Goal: Navigation & Orientation: Find specific page/section

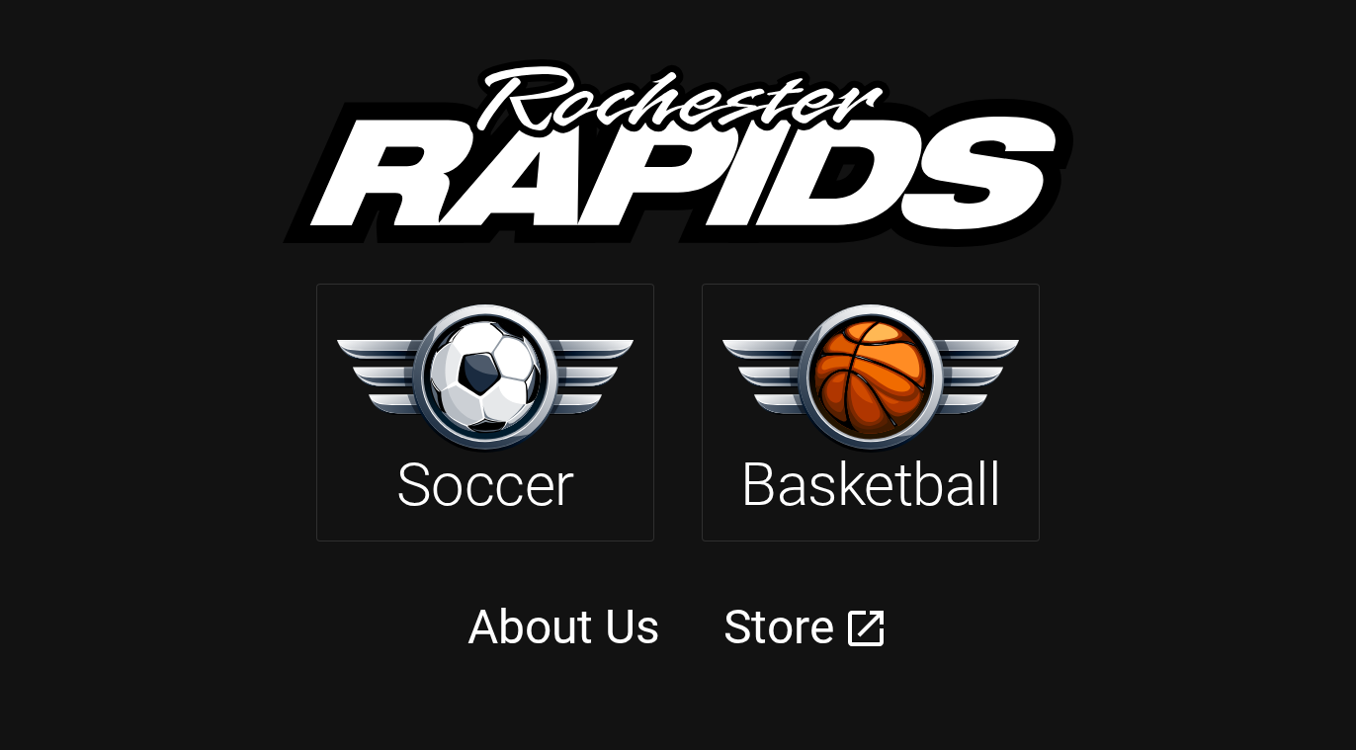
click at [781, 388] on img at bounding box center [871, 377] width 297 height 147
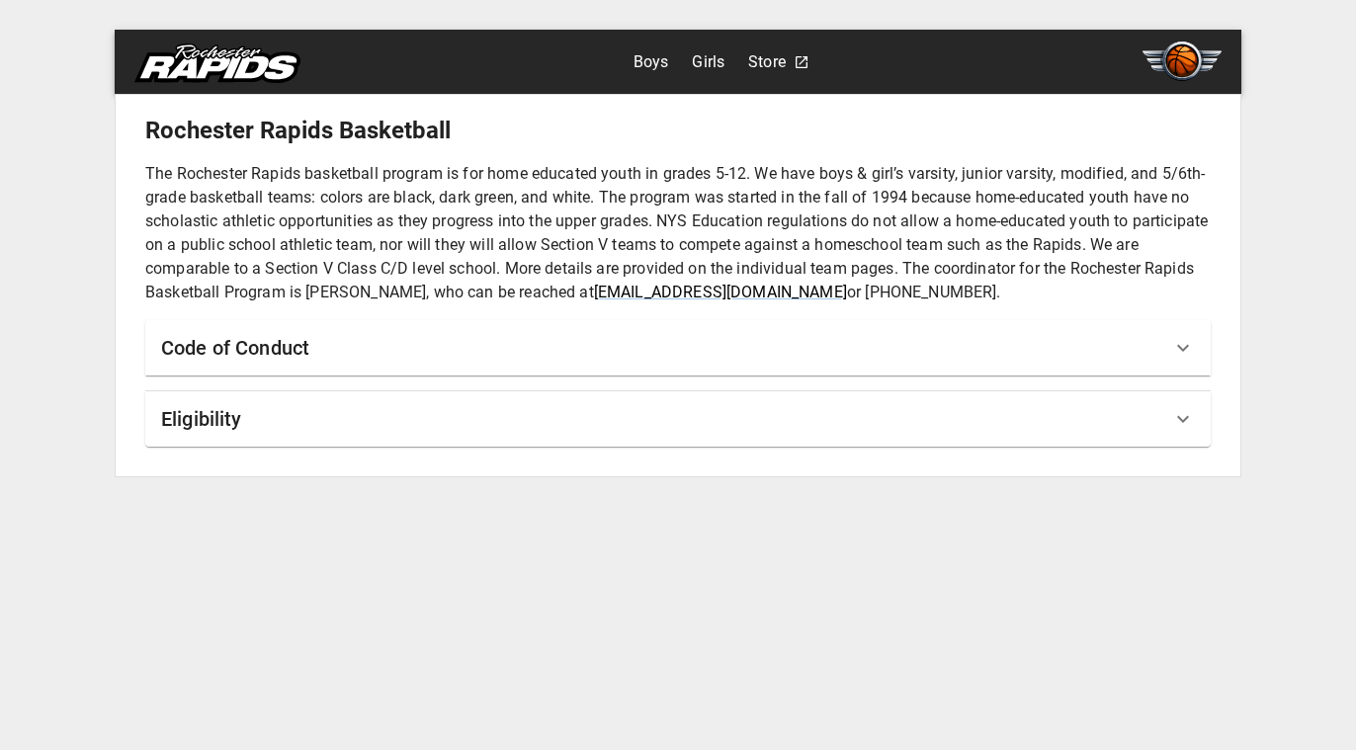
click at [616, 354] on div "Code of Conduct" at bounding box center [666, 348] width 1010 height 32
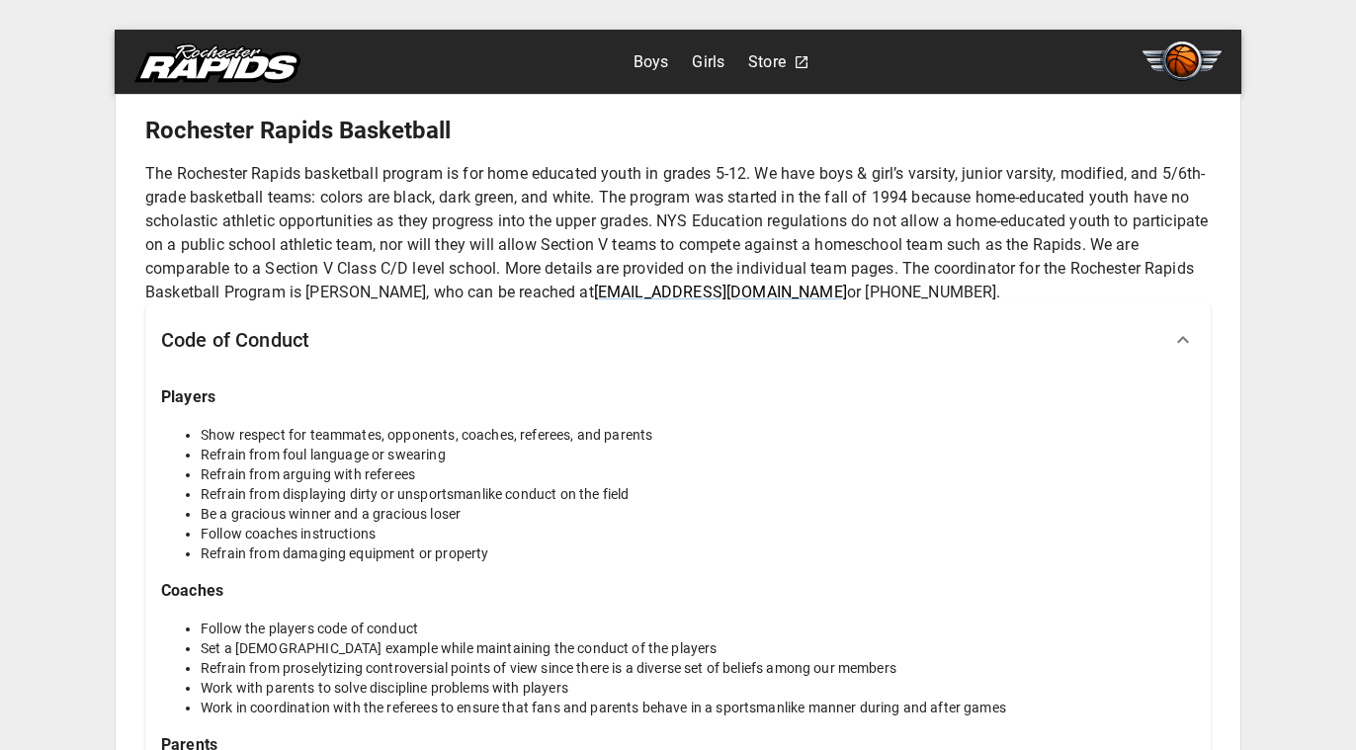
click at [670, 57] on div "Boys Girls Store" at bounding box center [722, 62] width 176 height 38
click at [662, 59] on link "Boys" at bounding box center [652, 62] width 36 height 32
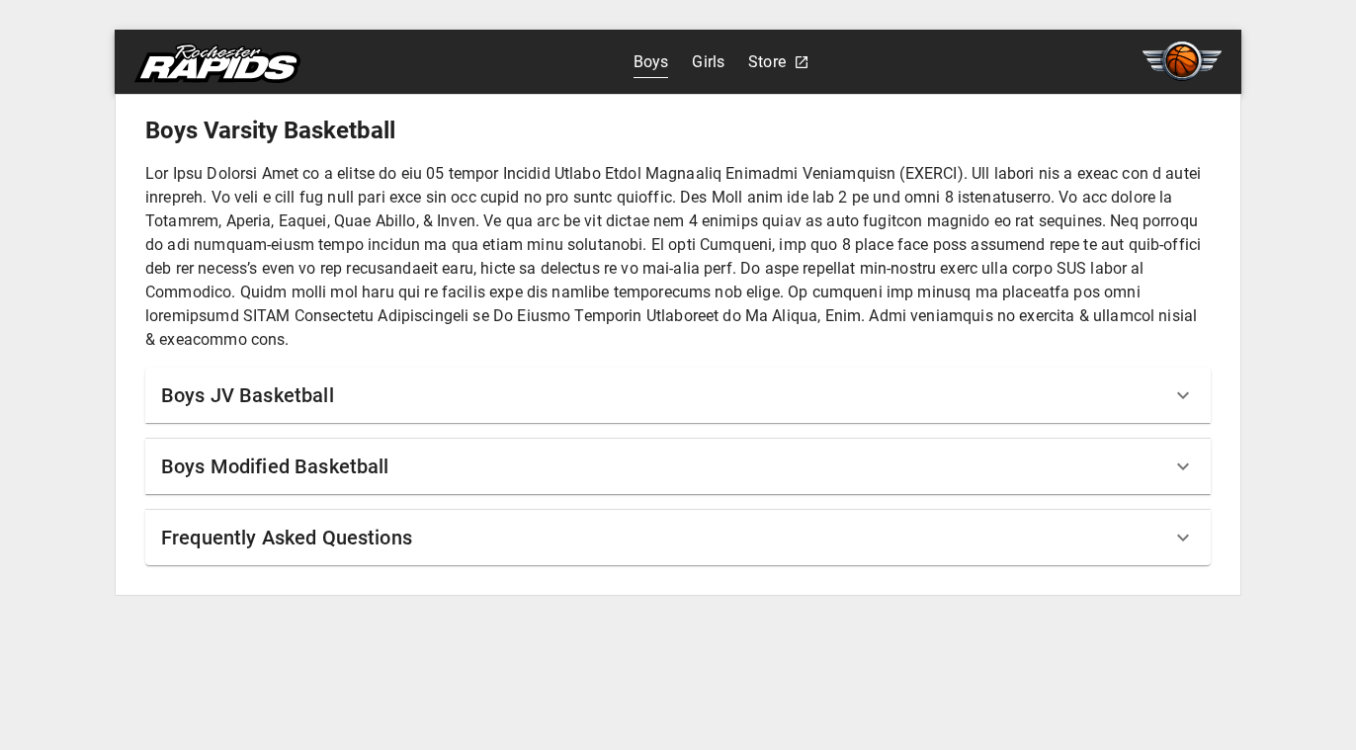
click at [715, 59] on link "Girls" at bounding box center [708, 62] width 33 height 32
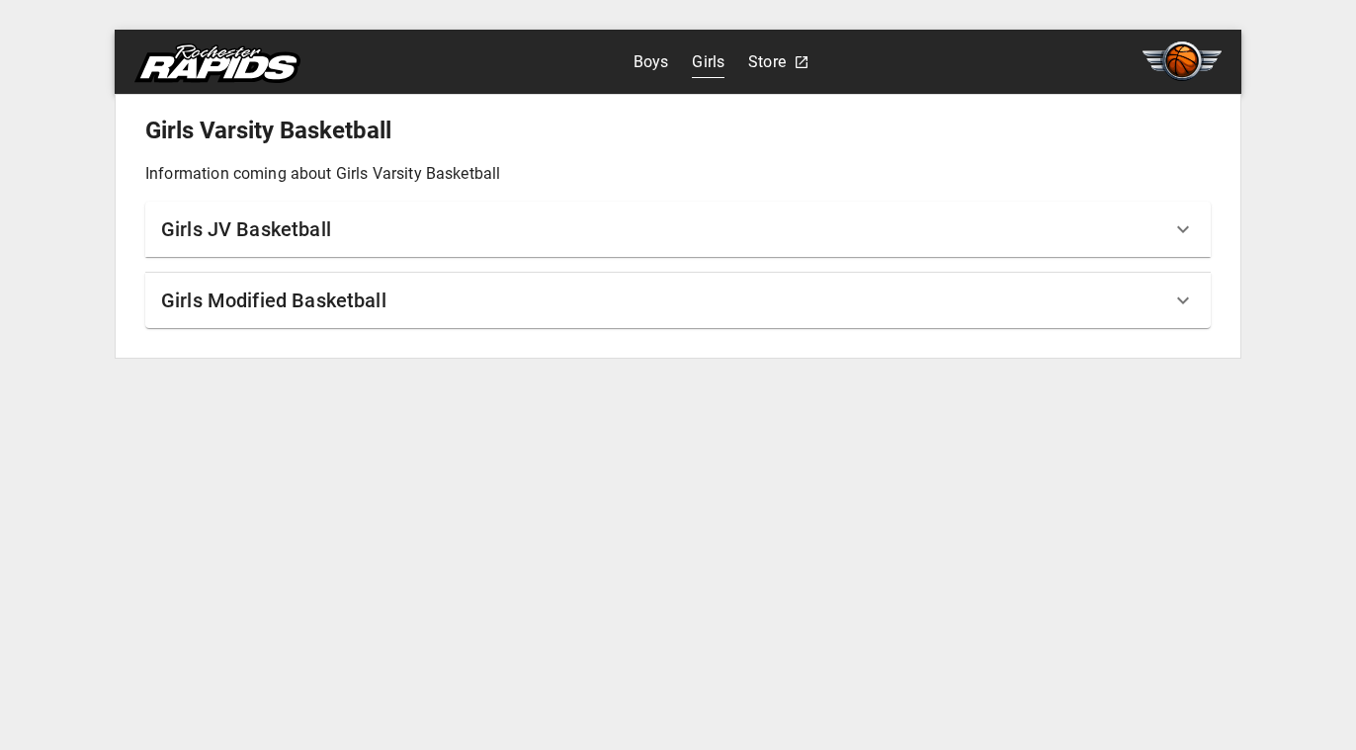
click at [665, 62] on link "Boys" at bounding box center [652, 62] width 36 height 32
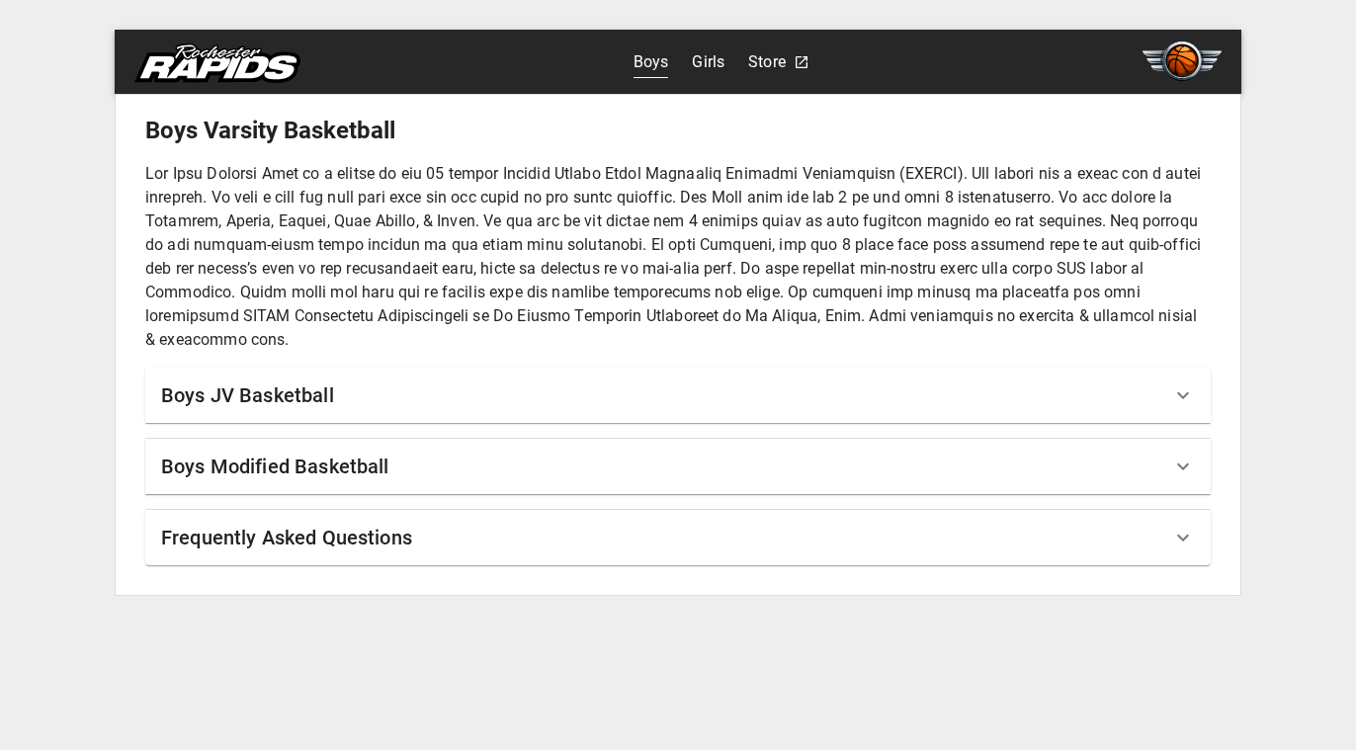
click at [315, 417] on div "Boys JV Basketball" at bounding box center [677, 395] width 1065 height 55
